Goal: Task Accomplishment & Management: Manage account settings

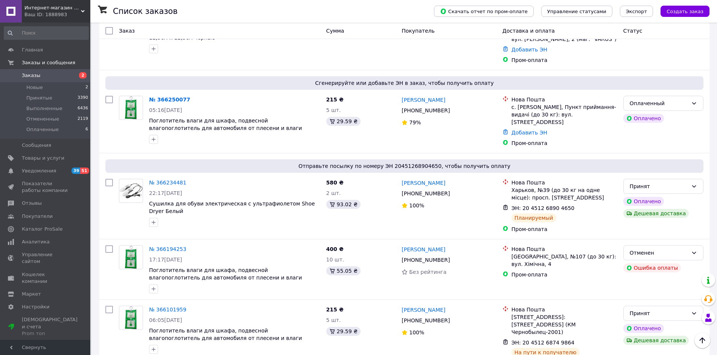
scroll to position [178, 0]
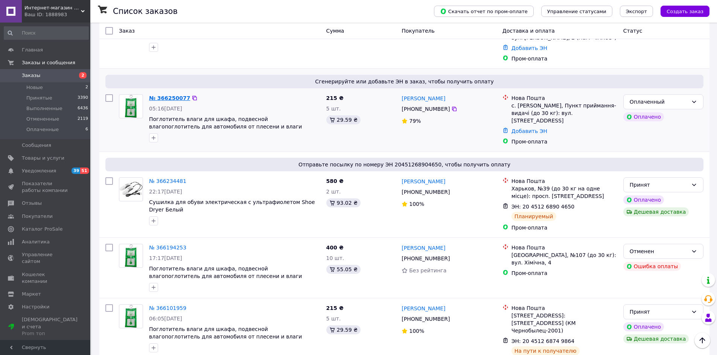
click at [166, 95] on link "№ 366250077" at bounding box center [169, 98] width 41 height 6
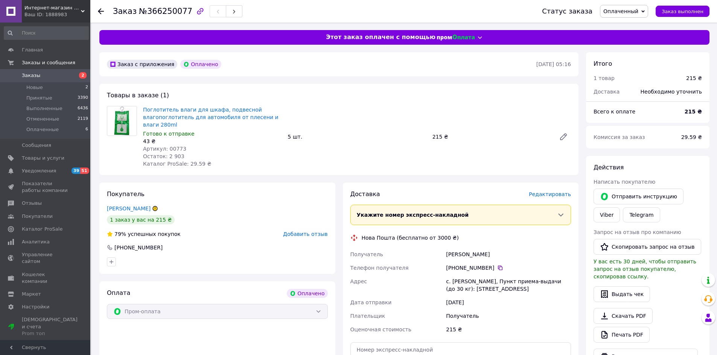
click at [644, 12] on span "Оплаченный" at bounding box center [624, 11] width 48 height 13
click at [627, 21] on li "Принят" at bounding box center [623, 26] width 47 height 11
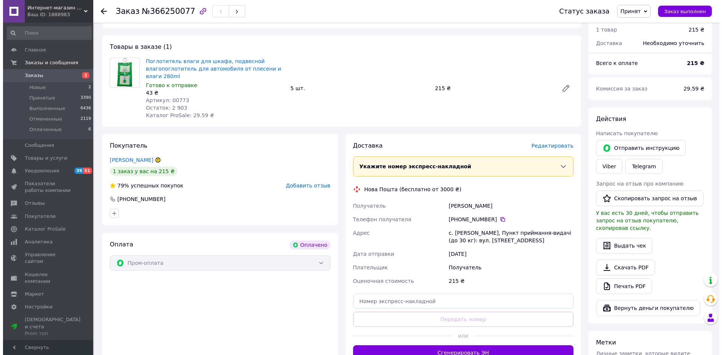
scroll to position [52, 0]
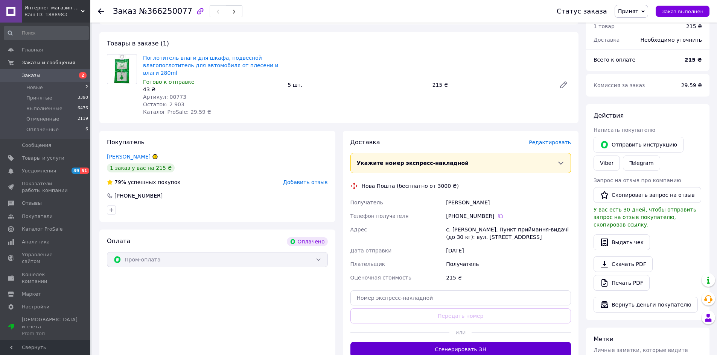
click at [511, 347] on button "Сгенерировать ЭН" at bounding box center [460, 349] width 221 height 15
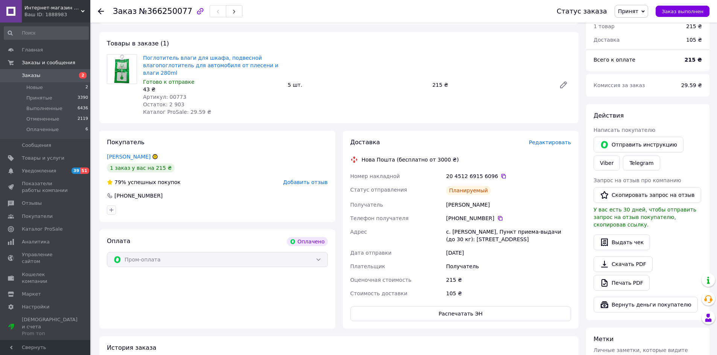
click at [553, 141] on span "Редактировать" at bounding box center [549, 143] width 42 height 6
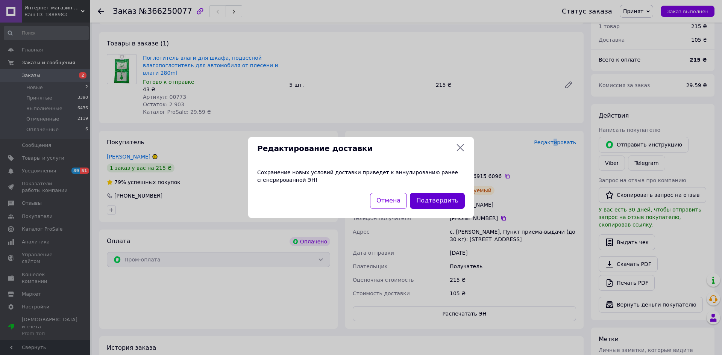
click at [453, 194] on button "Подтвердить" at bounding box center [437, 201] width 55 height 16
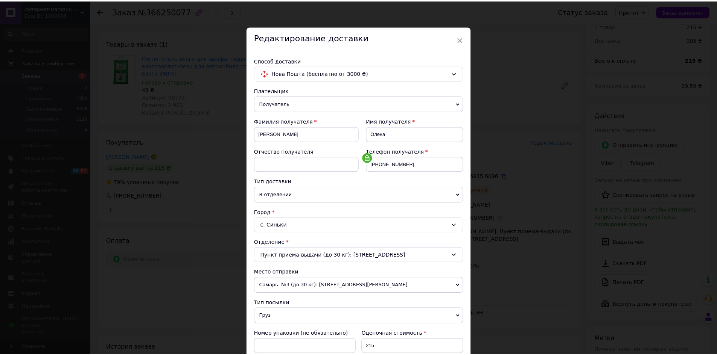
scroll to position [144, 0]
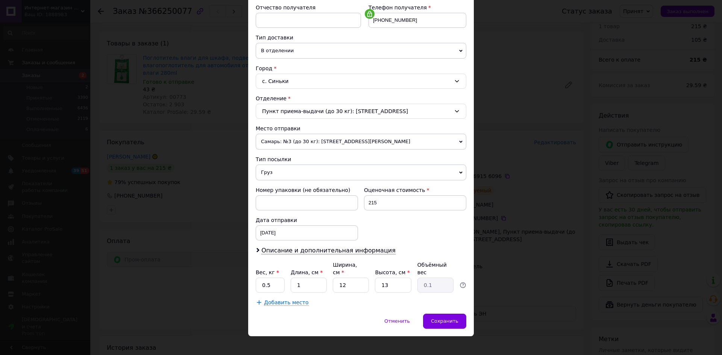
click at [448, 172] on span "Груз" at bounding box center [361, 173] width 211 height 16
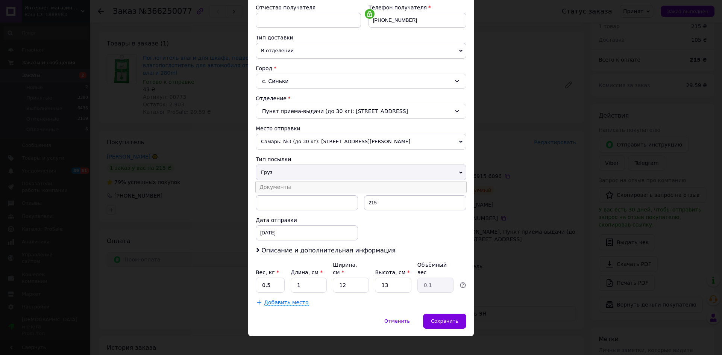
click at [299, 190] on li "Документы" at bounding box center [361, 187] width 211 height 11
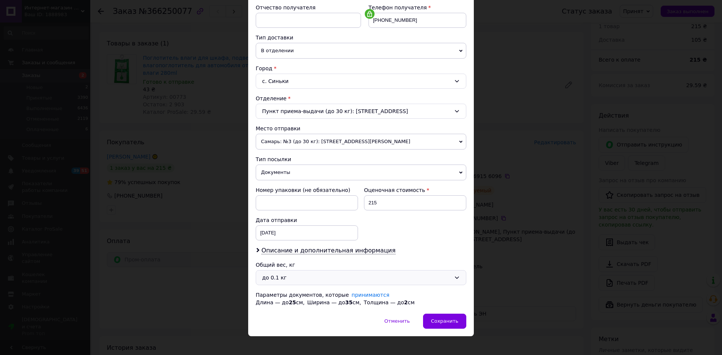
drag, startPoint x: 457, startPoint y: 279, endPoint x: 444, endPoint y: 281, distance: 12.9
click at [455, 280] on icon at bounding box center [457, 278] width 6 height 6
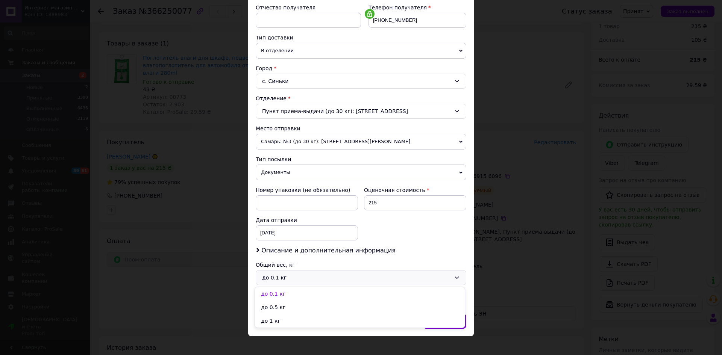
drag, startPoint x: 273, startPoint y: 305, endPoint x: 309, endPoint y: 310, distance: 36.5
click at [275, 306] on li "до 0.5 кг" at bounding box center [360, 308] width 210 height 14
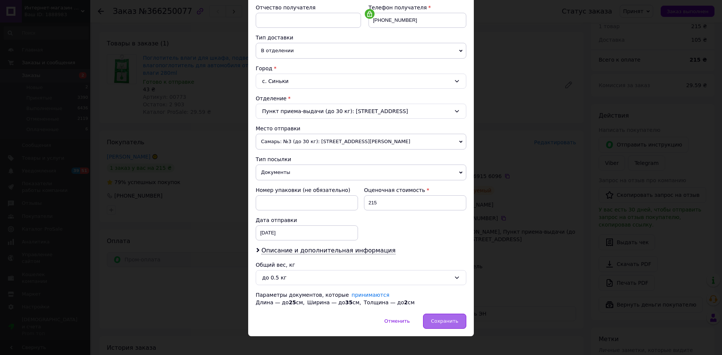
click at [454, 324] on span "Сохранить" at bounding box center [444, 322] width 27 height 6
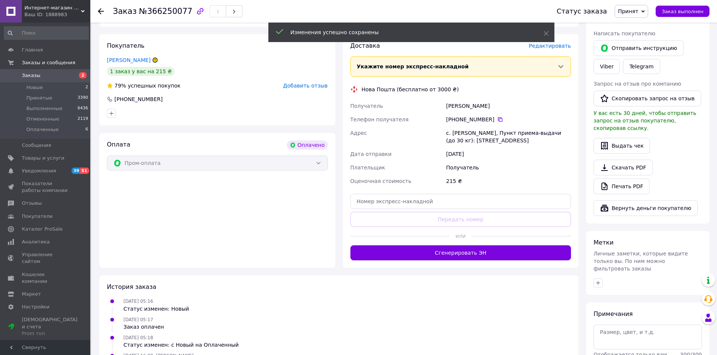
scroll to position [155, 0]
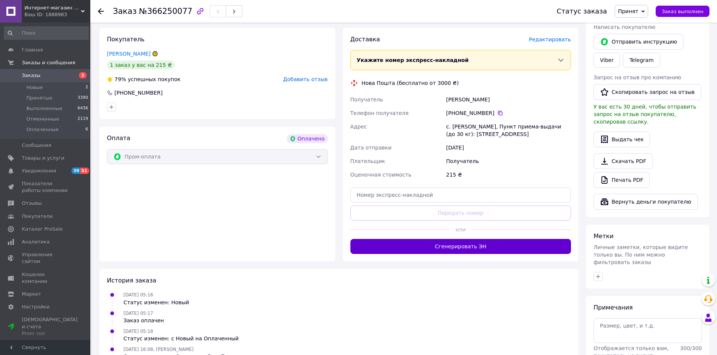
click at [493, 248] on button "Сгенерировать ЭН" at bounding box center [460, 246] width 221 height 15
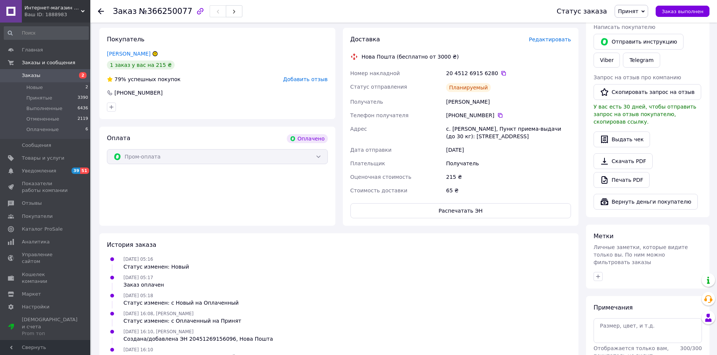
click at [153, 53] on icon at bounding box center [155, 54] width 5 height 5
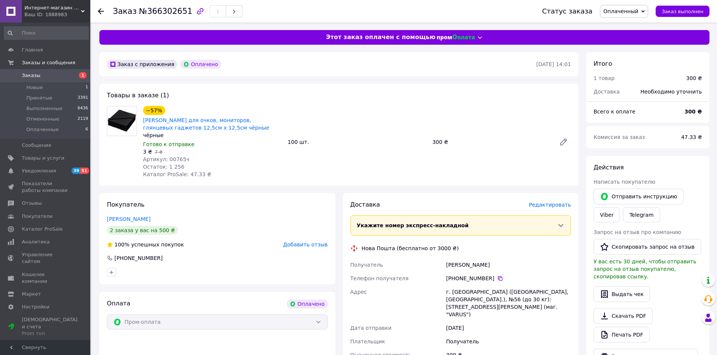
click at [648, 9] on span "Оплаченный" at bounding box center [624, 11] width 48 height 13
click at [622, 27] on li "Принят" at bounding box center [623, 26] width 47 height 11
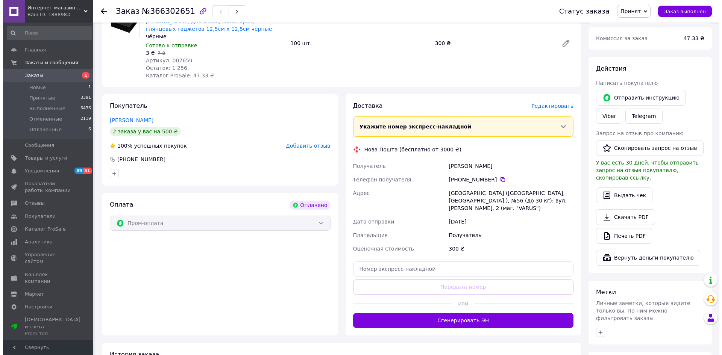
scroll to position [108, 0]
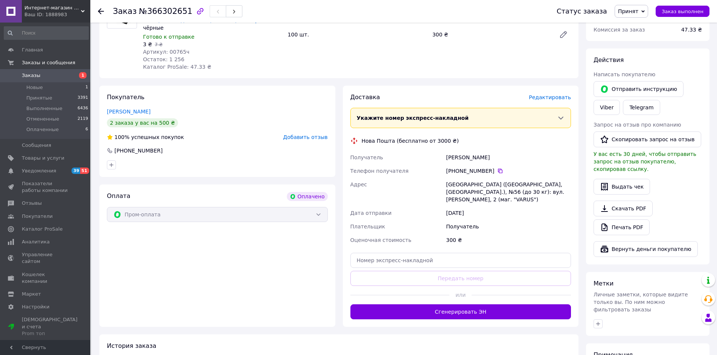
click at [549, 95] on span "Редактировать" at bounding box center [549, 97] width 42 height 6
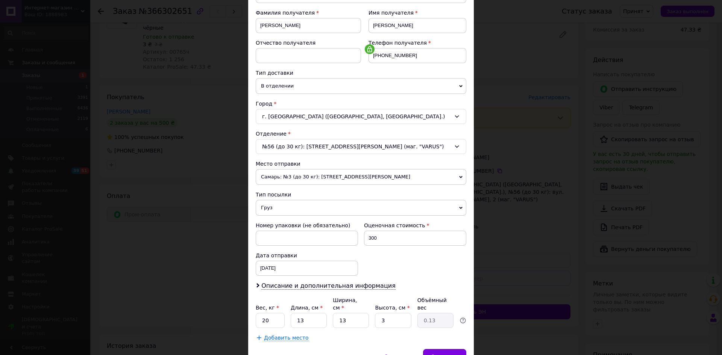
scroll to position [144, 0]
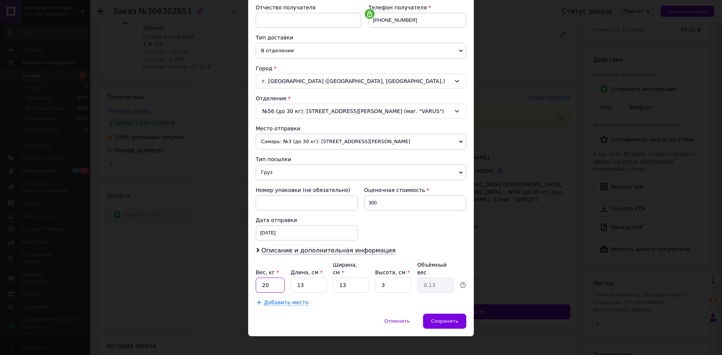
drag, startPoint x: 267, startPoint y: 280, endPoint x: 259, endPoint y: 281, distance: 7.6
click at [259, 281] on input "20" at bounding box center [270, 285] width 29 height 15
type input "0.2"
click at [452, 172] on span "Груз" at bounding box center [361, 173] width 211 height 16
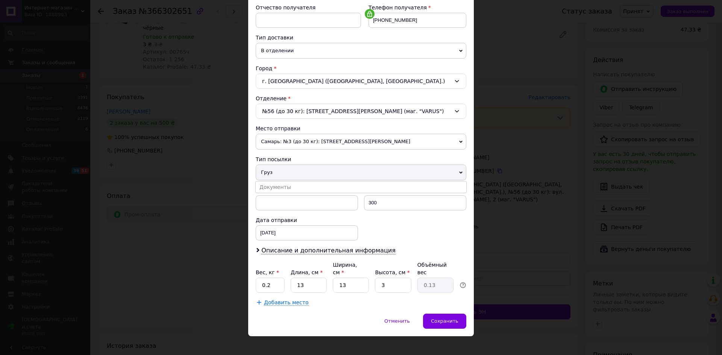
drag, startPoint x: 317, startPoint y: 185, endPoint x: 329, endPoint y: 190, distance: 13.3
click at [317, 185] on li "Документы" at bounding box center [361, 187] width 211 height 11
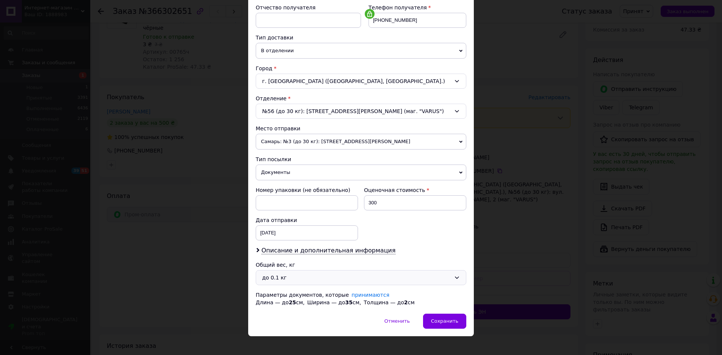
click at [455, 278] on icon at bounding box center [457, 278] width 6 height 6
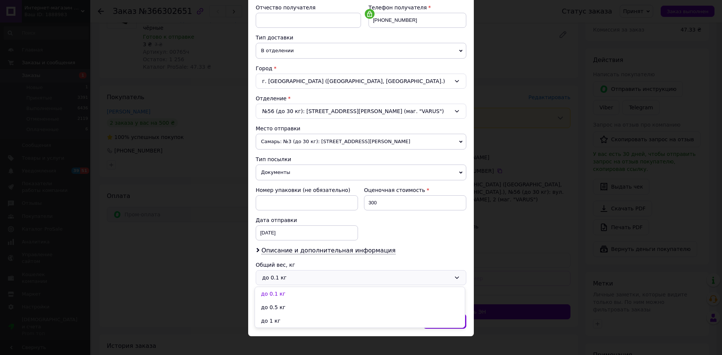
drag, startPoint x: 278, startPoint y: 303, endPoint x: 301, endPoint y: 307, distance: 23.2
click at [280, 305] on li "до 0.5 кг" at bounding box center [360, 308] width 210 height 14
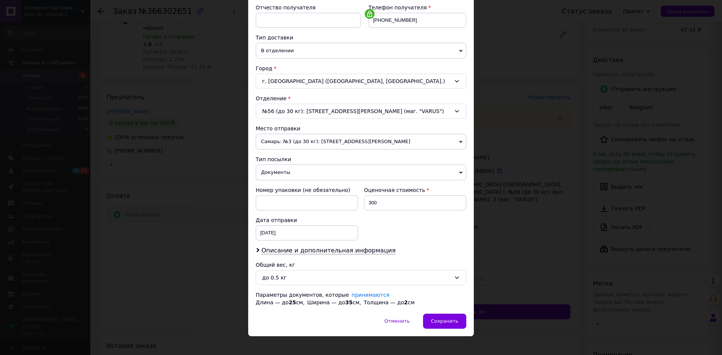
click at [479, 320] on div "× Редактирование доставки Способ доставки Нова Пошта (бесплатно от 3000 ₴) Плат…" at bounding box center [361, 177] width 722 height 355
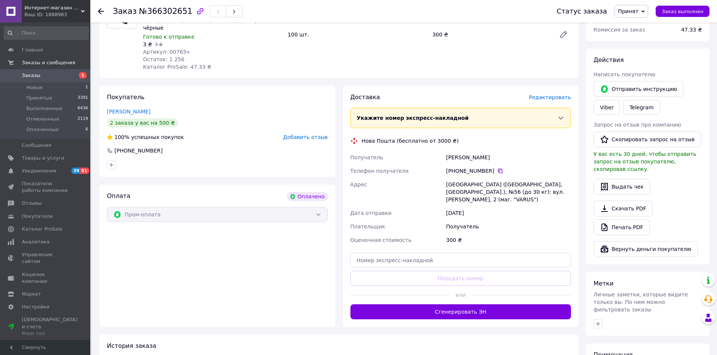
click at [563, 94] on span "Редактировать" at bounding box center [549, 97] width 42 height 6
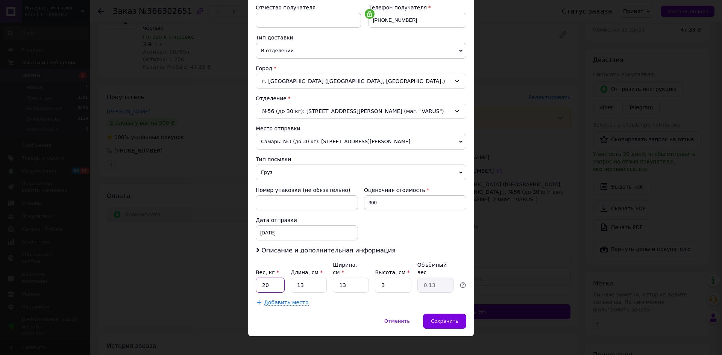
drag, startPoint x: 263, startPoint y: 279, endPoint x: 273, endPoint y: 279, distance: 10.2
click at [273, 279] on input "20" at bounding box center [270, 285] width 29 height 15
click at [276, 279] on input "20" at bounding box center [270, 285] width 29 height 15
drag, startPoint x: 276, startPoint y: 278, endPoint x: 246, endPoint y: 282, distance: 30.3
click at [246, 282] on div "× Редактирование доставки Способ доставки Нова Пошта (бесплатно от 3000 ₴) Плат…" at bounding box center [361, 177] width 722 height 355
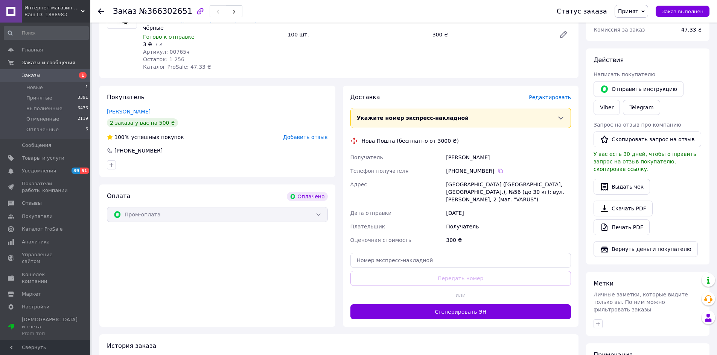
click at [566, 99] on span "Редактировать" at bounding box center [549, 97] width 42 height 6
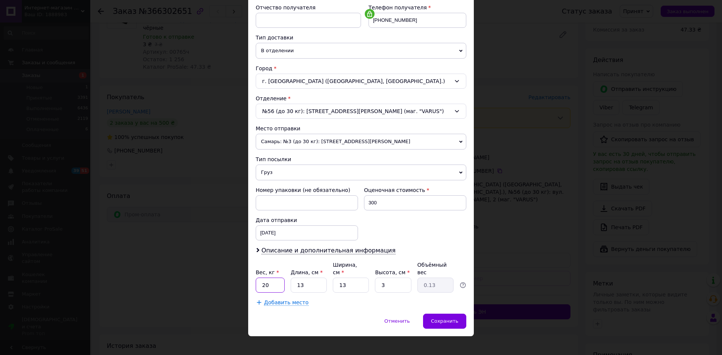
drag, startPoint x: 264, startPoint y: 280, endPoint x: 259, endPoint y: 280, distance: 5.3
click at [259, 280] on input "20" at bounding box center [270, 285] width 29 height 15
type input "0.2"
click at [454, 170] on span "Груз" at bounding box center [361, 173] width 211 height 16
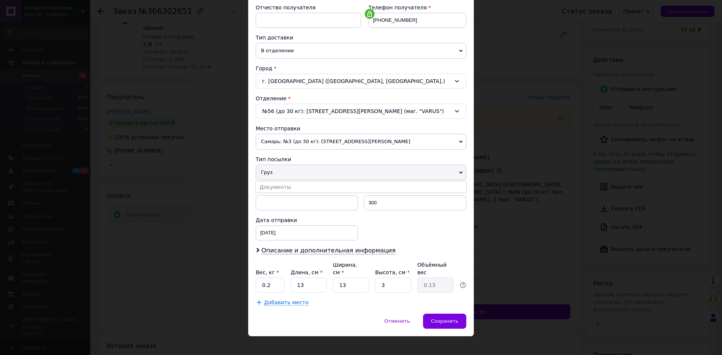
drag, startPoint x: 300, startPoint y: 184, endPoint x: 306, endPoint y: 186, distance: 6.3
click at [300, 185] on li "Документы" at bounding box center [361, 187] width 211 height 11
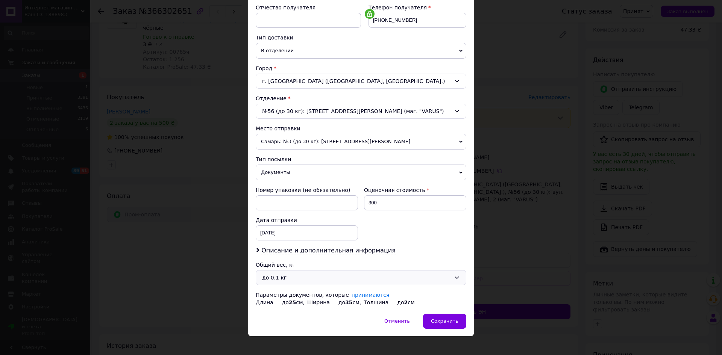
click at [458, 276] on icon at bounding box center [457, 278] width 6 height 6
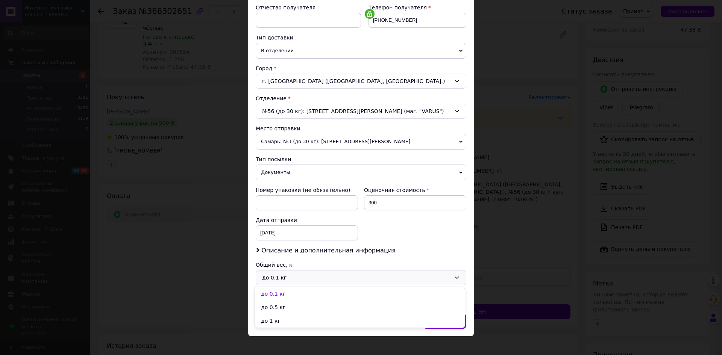
drag, startPoint x: 280, startPoint y: 305, endPoint x: 285, endPoint y: 306, distance: 4.6
click at [281, 306] on li "до 0.5 кг" at bounding box center [360, 308] width 210 height 14
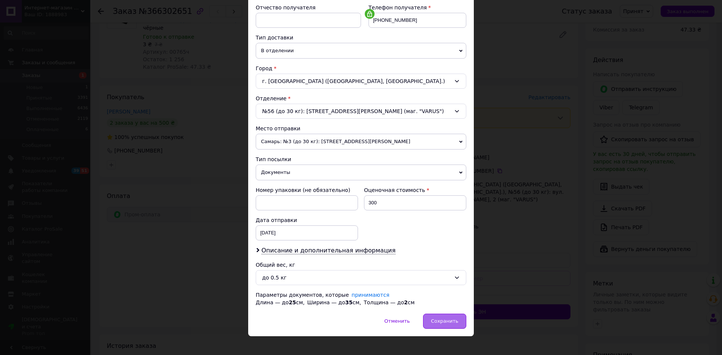
click at [455, 323] on span "Сохранить" at bounding box center [444, 322] width 27 height 6
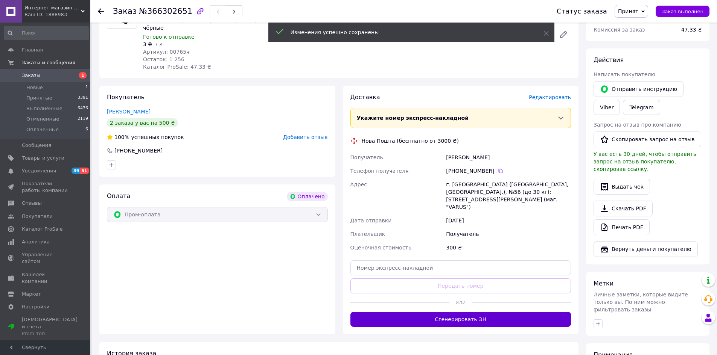
click at [462, 312] on button "Сгенерировать ЭН" at bounding box center [460, 319] width 221 height 15
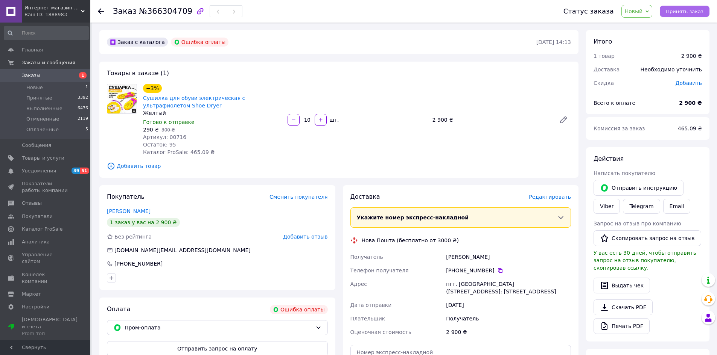
click at [684, 9] on span "Принять заказ" at bounding box center [684, 12] width 38 height 6
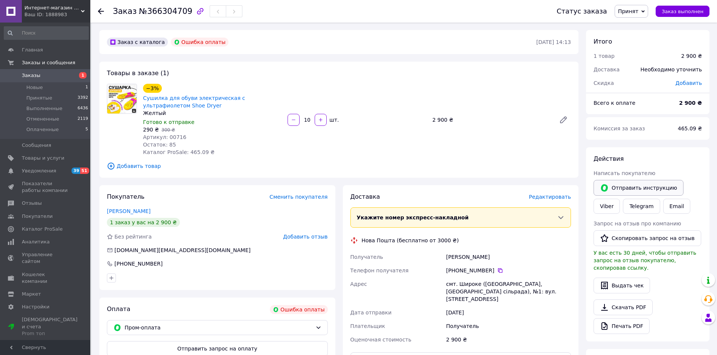
click at [642, 185] on button "Отправить инструкцию" at bounding box center [638, 188] width 90 height 16
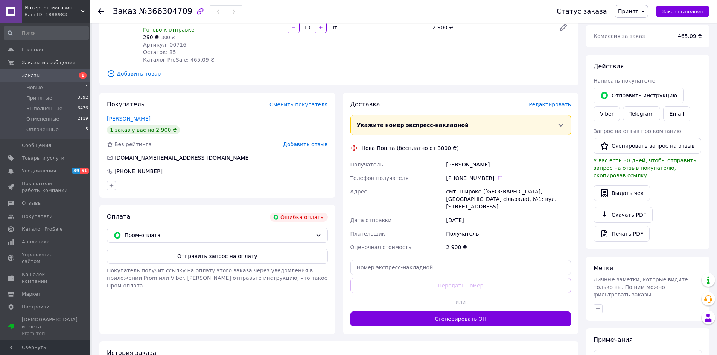
scroll to position [93, 0]
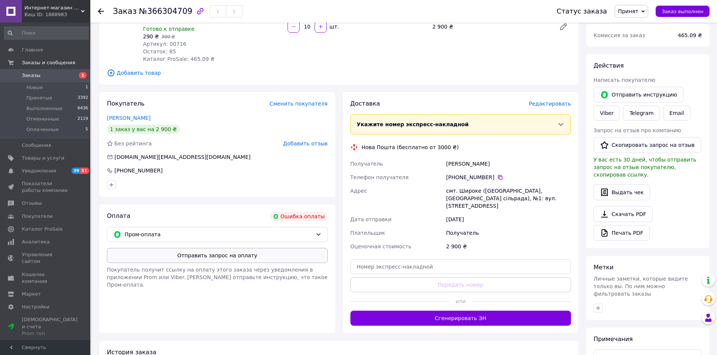
click at [246, 260] on button "Отправить запрос на оплату" at bounding box center [217, 255] width 221 height 15
click at [609, 115] on link "Viber" at bounding box center [606, 113] width 26 height 15
drag, startPoint x: 144, startPoint y: 12, endPoint x: 181, endPoint y: 12, distance: 36.1
click at [181, 12] on span "№366304709" at bounding box center [165, 11] width 53 height 9
copy span "366304709"
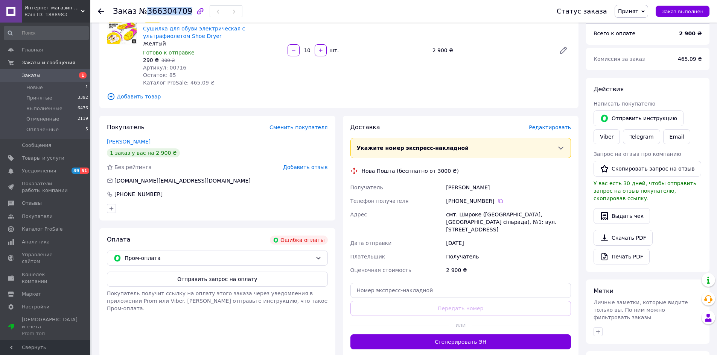
scroll to position [0, 0]
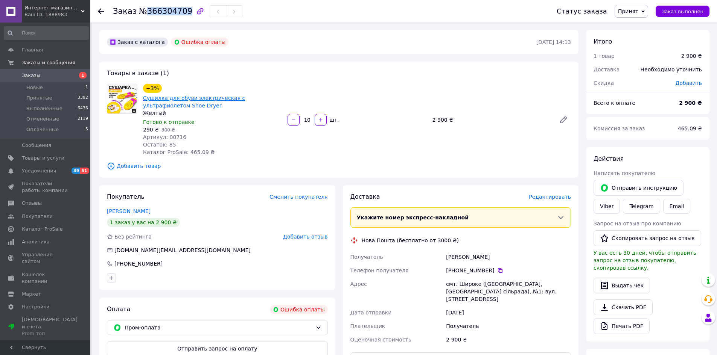
click at [169, 106] on link "Сушилка для обуви электрическая с ультрафиолетом Shoe Dryer" at bounding box center [194, 102] width 102 height 14
drag, startPoint x: 172, startPoint y: 106, endPoint x: 143, endPoint y: 99, distance: 29.5
click at [143, 99] on span "Сушилка для обуви электрическая с ультрафиолетом Shoe Dryer" at bounding box center [212, 101] width 138 height 15
copy link "Сушилка для обуви электрическая с ультрафиолетом Shoe Dryer"
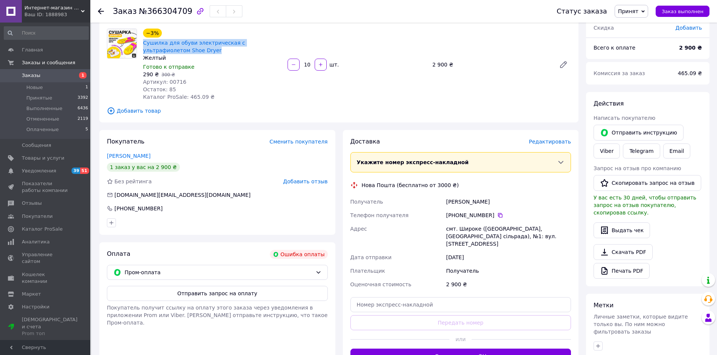
scroll to position [60, 0]
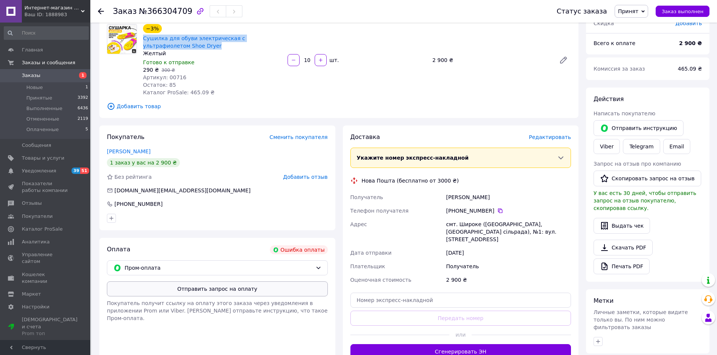
click at [242, 290] on button "Отправить запрос на оплату" at bounding box center [217, 289] width 221 height 15
